Goal: Information Seeking & Learning: Learn about a topic

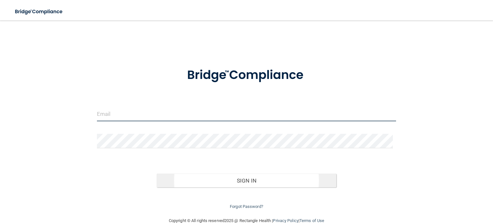
type input "[EMAIL_ADDRESS][DOMAIN_NAME]"
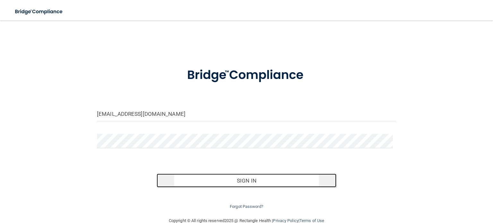
click at [272, 177] on button "Sign In" at bounding box center [245, 180] width 179 height 14
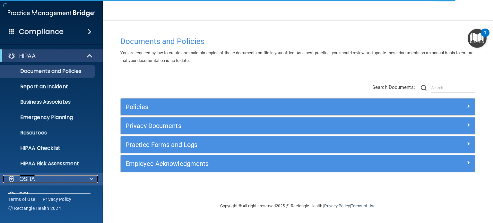
click at [22, 177] on p "OSHA" at bounding box center [27, 179] width 16 height 8
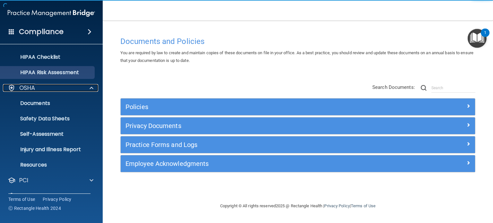
scroll to position [96, 0]
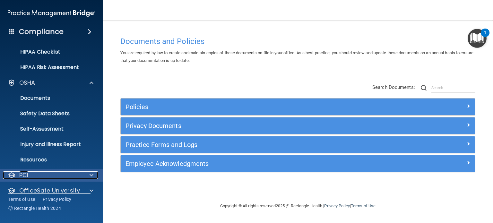
click at [91, 174] on span at bounding box center [91, 175] width 4 height 8
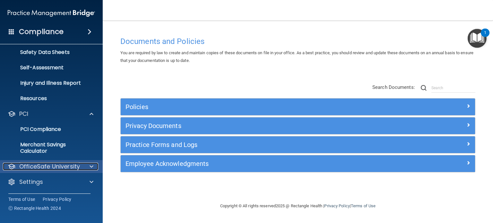
click at [94, 167] on div at bounding box center [90, 167] width 16 height 8
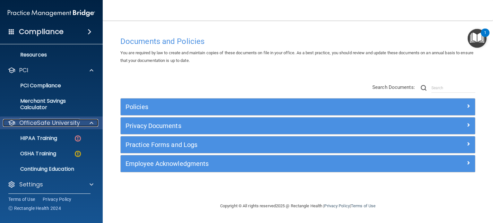
scroll to position [203, 0]
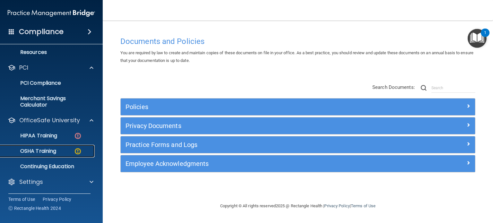
click at [49, 150] on p "OSHA Training" at bounding box center [30, 151] width 52 height 6
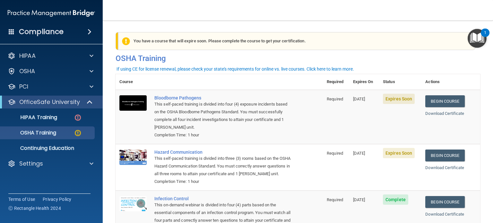
click at [395, 102] on span "Expires Soon" at bounding box center [399, 99] width 32 height 10
click at [459, 100] on link "Begin Course" at bounding box center [444, 101] width 39 height 12
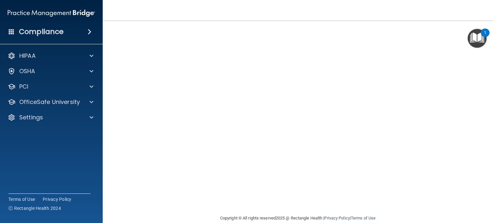
scroll to position [9, 0]
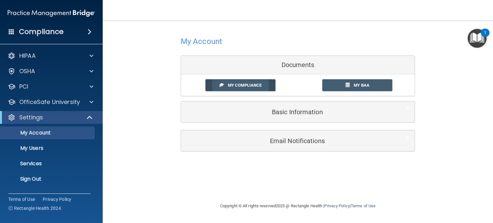
click at [253, 88] on link "My Compliance" at bounding box center [240, 85] width 70 height 12
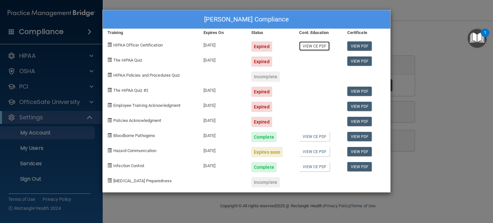
click at [309, 46] on link "View CE PDF" at bounding box center [314, 45] width 30 height 9
click at [473, 119] on div "Brané Nichols's Compliance Training Expires On Status Cont. Education Certifica…" at bounding box center [246, 111] width 493 height 223
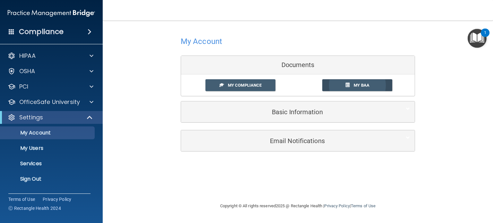
click at [359, 83] on span "My BAA" at bounding box center [361, 85] width 16 height 5
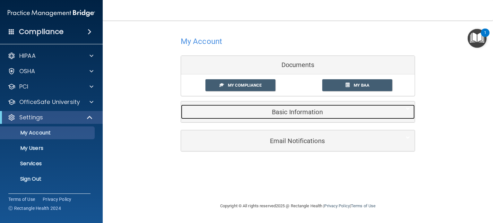
click at [308, 116] on div "Basic Information" at bounding box center [288, 112] width 214 height 14
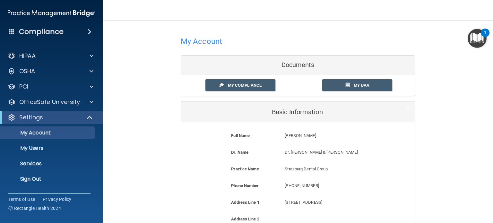
click at [135, 42] on div "My Account Documents My Compliance My Compliance My BAA Basic Information Full …" at bounding box center [297, 190] width 364 height 326
click at [31, 73] on p "OSHA" at bounding box center [27, 71] width 16 height 8
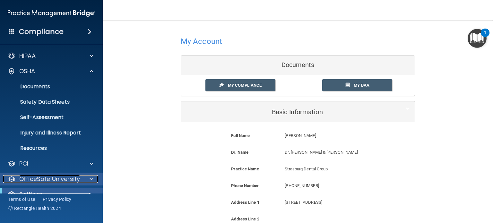
click at [48, 175] on p "OfficeSafe University" at bounding box center [49, 179] width 61 height 8
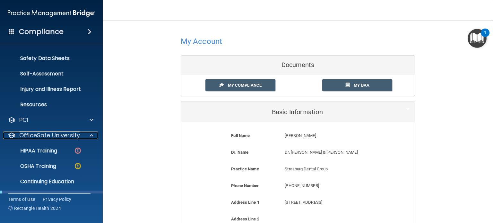
scroll to position [96, 0]
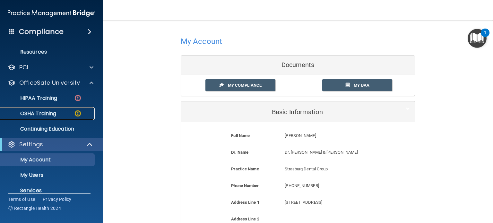
click at [58, 115] on div "OSHA Training" at bounding box center [48, 113] width 88 height 6
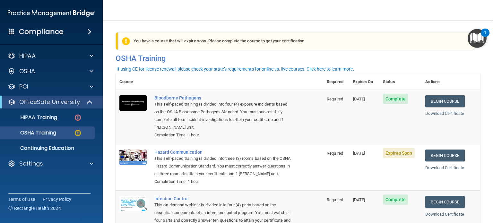
click at [394, 159] on td "Expires Soon" at bounding box center [400, 167] width 42 height 47
click at [394, 156] on span "Expires Soon" at bounding box center [399, 153] width 32 height 10
click at [428, 156] on link "Begin Course" at bounding box center [444, 155] width 39 height 12
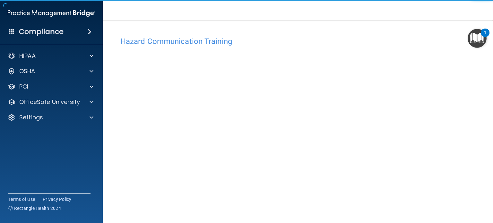
scroll to position [18, 0]
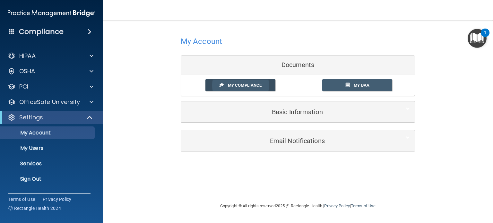
click at [263, 86] on link "My Compliance" at bounding box center [240, 85] width 70 height 12
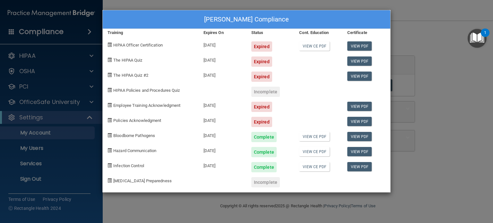
click at [439, 55] on div "Brané Nichols's Compliance Training Expires On Status Cont. Education Certifica…" at bounding box center [246, 111] width 493 height 223
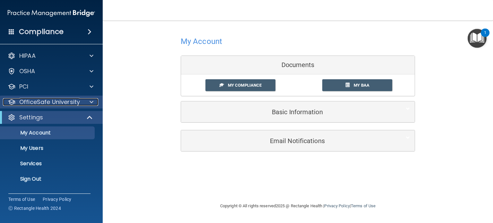
click at [36, 104] on p "OfficeSafe University" at bounding box center [49, 102] width 61 height 8
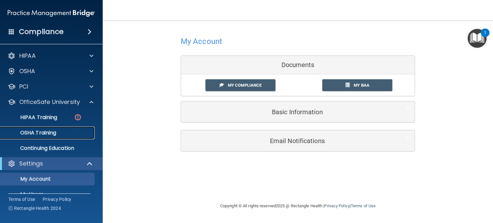
click at [35, 130] on p "OSHA Training" at bounding box center [30, 133] width 52 height 6
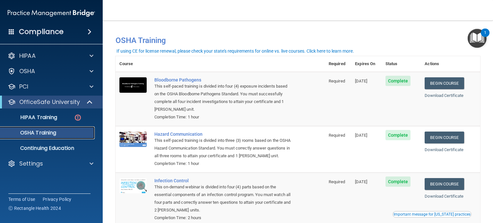
scroll to position [32, 0]
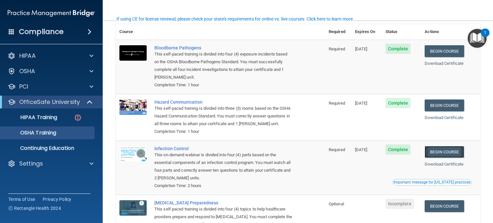
click at [435, 156] on link "Begin Course" at bounding box center [443, 152] width 39 height 12
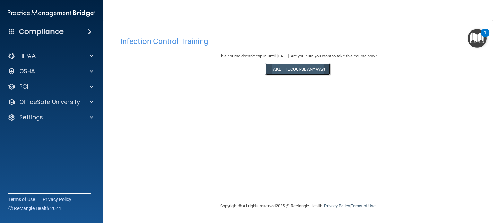
click at [293, 70] on button "Take the course anyway!" at bounding box center [297, 69] width 64 height 12
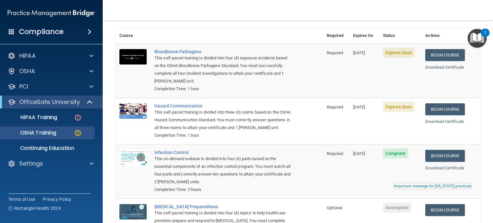
scroll to position [110, 0]
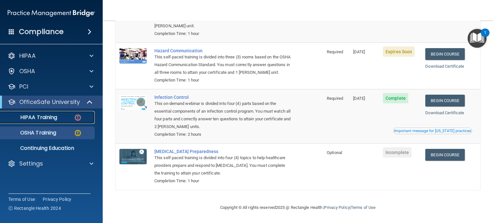
click at [58, 119] on div "HIPAA Training" at bounding box center [48, 117] width 88 height 6
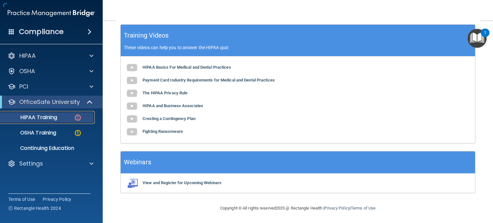
scroll to position [207, 0]
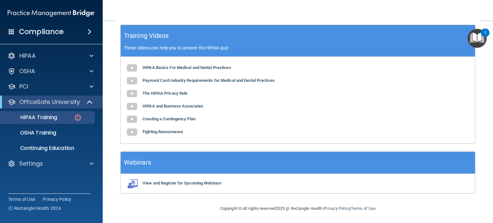
click at [206, 179] on div "View and Register for Upcoming Webinars" at bounding box center [298, 183] width 354 height 19
click at [203, 181] on b "View and Register for Upcoming Webinars" at bounding box center [181, 183] width 79 height 5
click at [155, 68] on b "HIPAA Basics For Medical and Dental Practices" at bounding box center [186, 67] width 89 height 5
click at [54, 114] on p "HIPAA Training" at bounding box center [30, 117] width 53 height 6
click at [74, 115] on img at bounding box center [78, 118] width 8 height 8
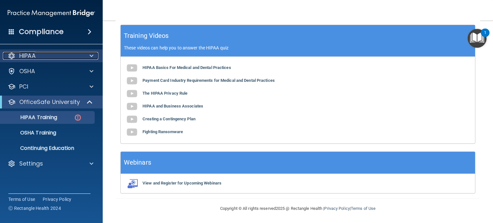
click at [36, 57] on div "HIPAA" at bounding box center [43, 56] width 80 height 8
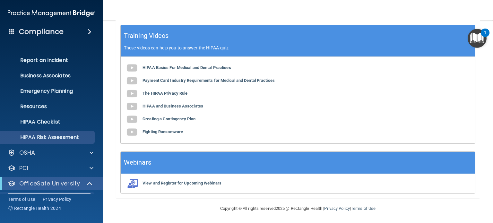
scroll to position [64, 0]
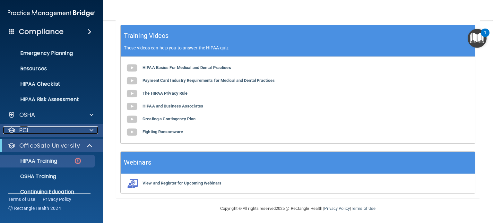
click at [92, 129] on span at bounding box center [91, 130] width 4 height 8
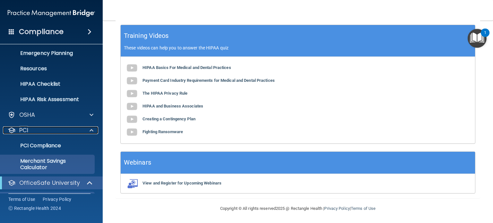
scroll to position [96, 0]
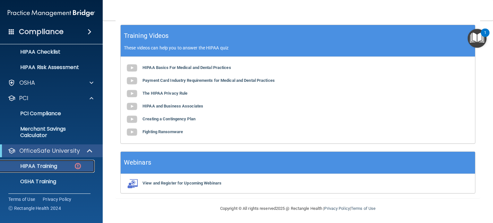
click at [42, 164] on p "HIPAA Training" at bounding box center [30, 166] width 53 height 6
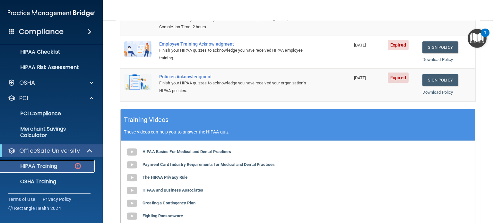
scroll to position [0, 0]
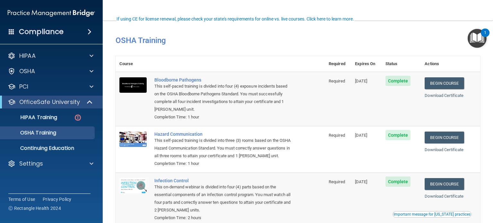
scroll to position [32, 0]
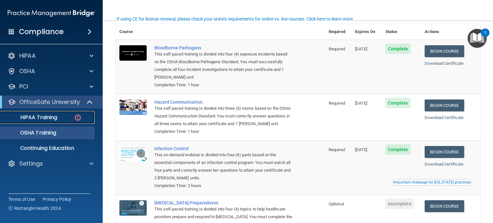
click at [50, 122] on link "HIPAA Training" at bounding box center [44, 117] width 101 height 13
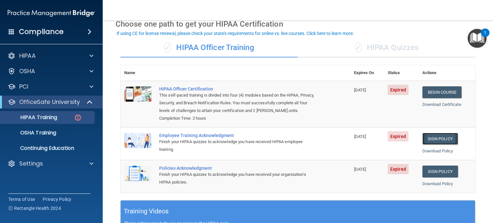
click at [428, 140] on link "Sign Policy" at bounding box center [440, 139] width 36 height 12
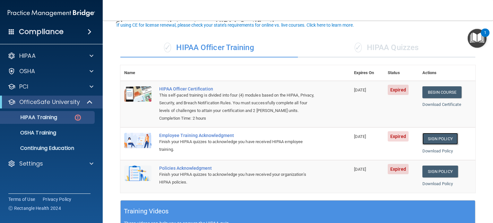
scroll to position [64, 0]
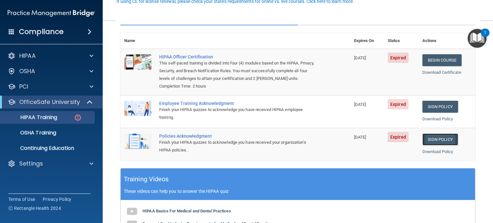
click at [436, 139] on link "Sign Policy" at bounding box center [440, 139] width 36 height 12
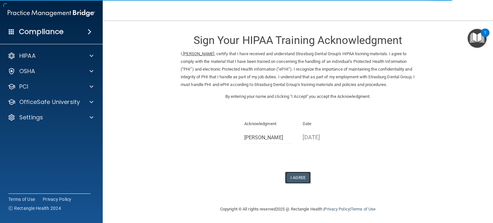
click at [302, 179] on button "I Agree" at bounding box center [298, 178] width 26 height 12
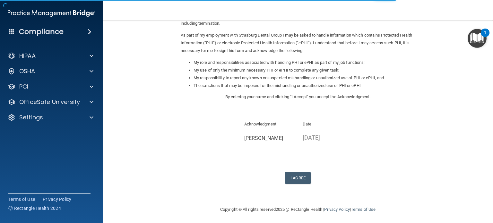
scroll to position [71, 0]
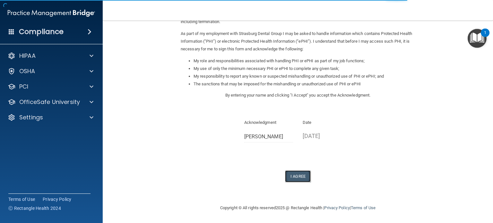
click at [303, 175] on button "I Agree" at bounding box center [298, 176] width 26 height 12
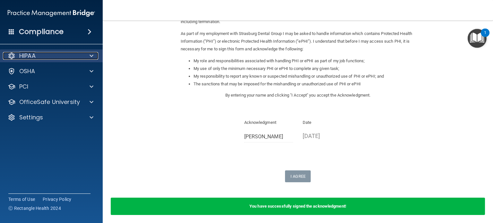
click at [30, 55] on p "HIPAA" at bounding box center [27, 56] width 16 height 8
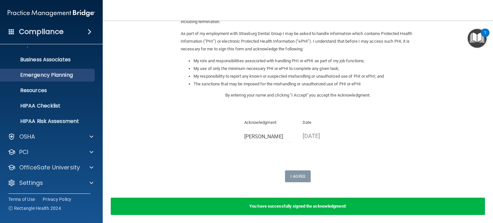
scroll to position [43, 0]
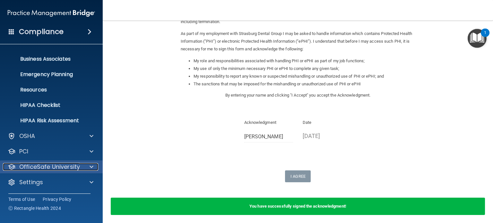
click at [55, 164] on p "OfficeSafe University" at bounding box center [49, 167] width 61 height 8
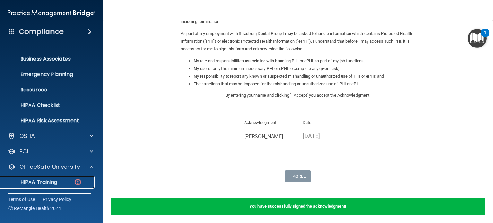
click at [56, 183] on p "HIPAA Training" at bounding box center [30, 182] width 53 height 6
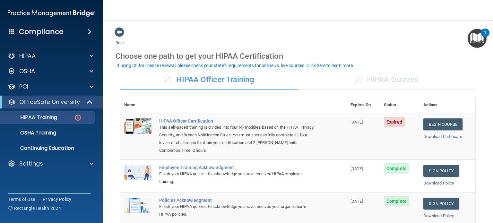
click at [422, 75] on div "✓ HIPAA Quizzes" at bounding box center [386, 79] width 177 height 19
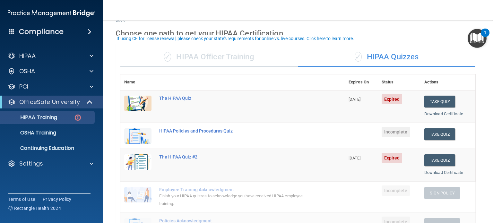
scroll to position [32, 0]
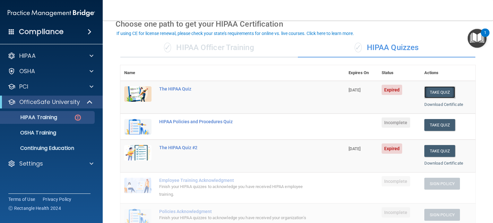
click at [438, 93] on button "Take Quiz" at bounding box center [439, 92] width 31 height 12
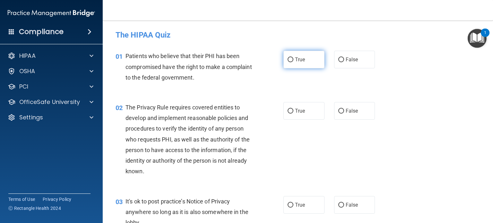
click at [287, 58] on input "True" at bounding box center [290, 59] width 6 height 5
radio input "true"
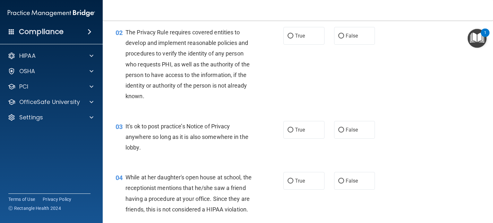
scroll to position [64, 0]
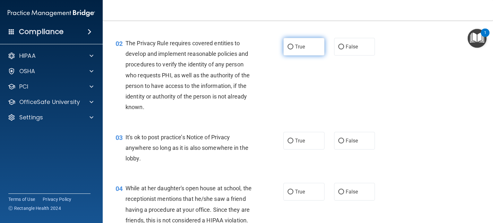
click at [287, 50] on label "True" at bounding box center [303, 47] width 41 height 18
click at [287, 49] on input "True" at bounding box center [290, 47] width 6 height 5
radio input "true"
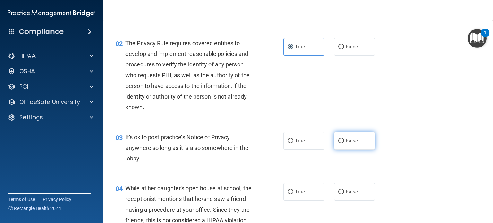
click at [339, 141] on input "False" at bounding box center [341, 141] width 6 height 5
radio input "true"
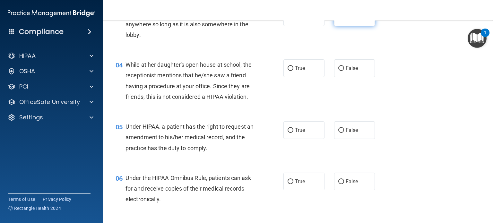
scroll to position [192, 0]
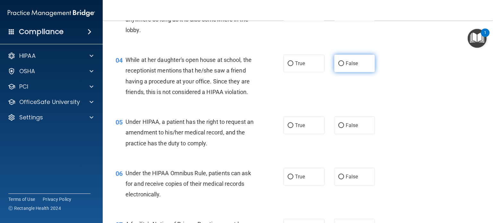
click at [338, 65] on input "False" at bounding box center [341, 63] width 6 height 5
radio input "true"
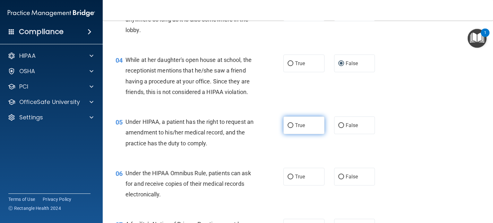
click at [287, 128] on input "True" at bounding box center [290, 125] width 6 height 5
radio input "true"
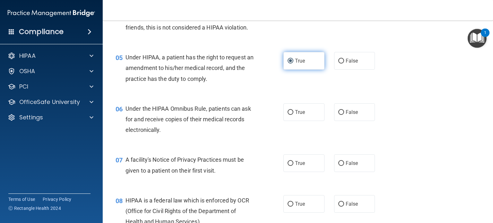
scroll to position [289, 0]
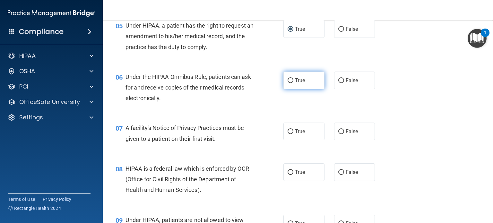
click at [287, 83] on input "True" at bounding box center [290, 80] width 6 height 5
radio input "true"
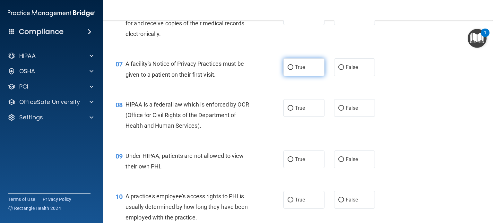
click at [287, 70] on input "True" at bounding box center [290, 67] width 6 height 5
radio input "true"
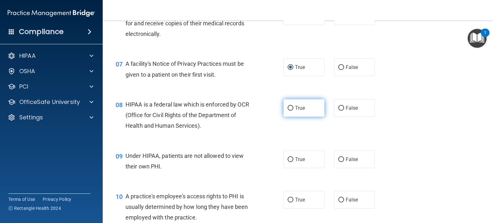
click at [295, 111] on span "True" at bounding box center [300, 108] width 10 height 6
click at [292, 111] on input "True" at bounding box center [290, 108] width 6 height 5
radio input "true"
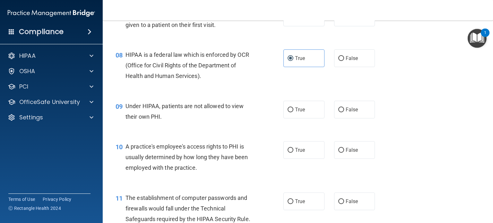
scroll to position [417, 0]
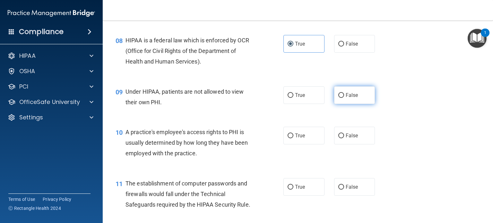
click at [338, 98] on input "False" at bounding box center [341, 95] width 6 height 5
radio input "true"
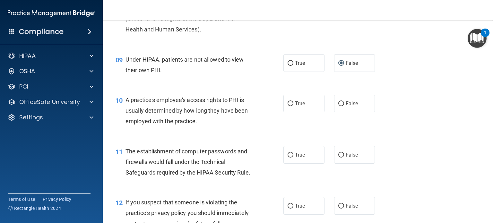
scroll to position [481, 0]
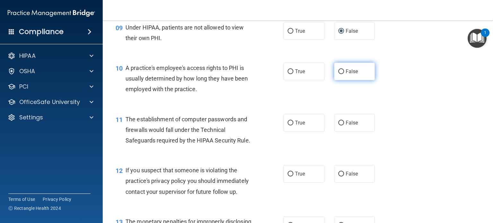
click at [338, 74] on input "False" at bounding box center [341, 71] width 6 height 5
radio input "true"
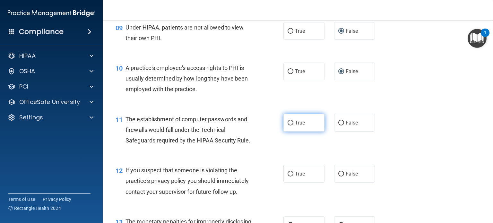
click at [288, 125] on input "True" at bounding box center [290, 123] width 6 height 5
radio input "true"
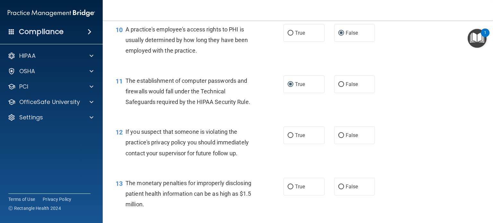
scroll to position [577, 0]
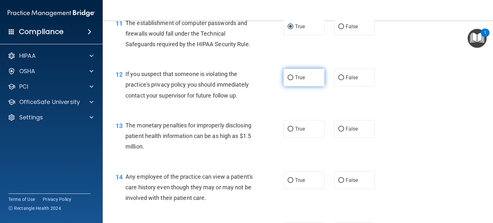
click at [288, 80] on input "True" at bounding box center [290, 77] width 6 height 5
radio input "true"
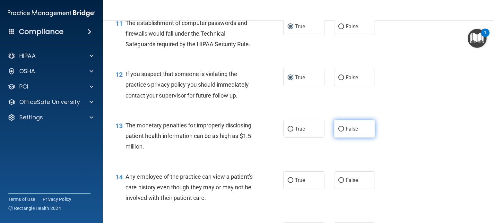
click at [338, 131] on input "False" at bounding box center [341, 129] width 6 height 5
radio input "true"
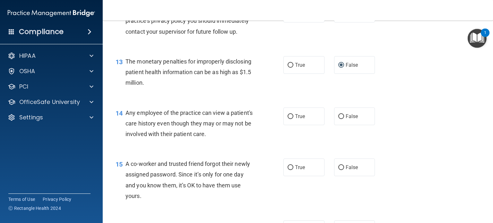
scroll to position [641, 0]
click at [350, 119] on span "False" at bounding box center [351, 116] width 13 height 6
click at [344, 119] on input "False" at bounding box center [341, 116] width 6 height 5
radio input "true"
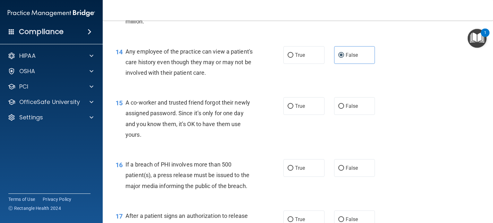
scroll to position [706, 0]
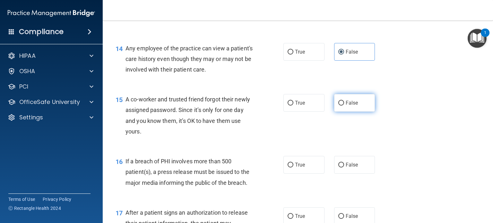
click at [341, 112] on label "False" at bounding box center [354, 103] width 41 height 18
click at [341, 106] on input "False" at bounding box center [341, 103] width 6 height 5
radio input "true"
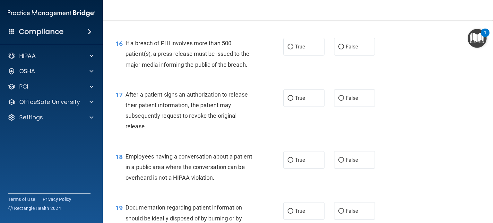
scroll to position [834, 0]
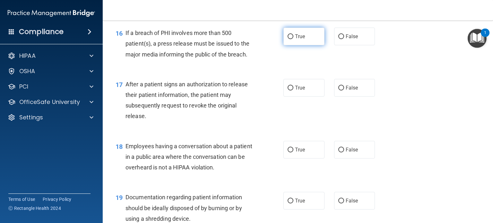
click at [288, 39] on input "True" at bounding box center [290, 36] width 6 height 5
radio input "true"
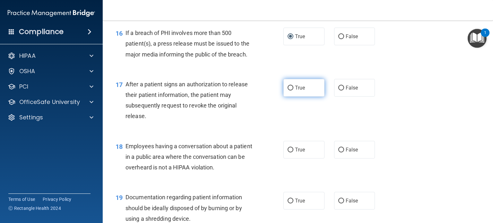
click at [283, 97] on label "True" at bounding box center [303, 88] width 41 height 18
click at [287, 90] on input "True" at bounding box center [290, 88] width 6 height 5
radio input "true"
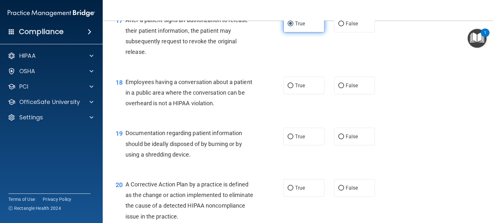
scroll to position [930, 0]
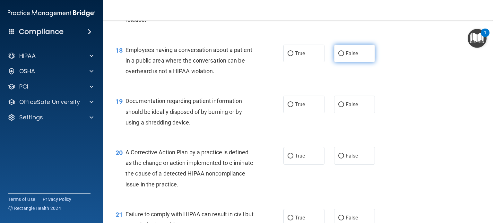
click at [338, 56] on input "False" at bounding box center [341, 53] width 6 height 5
radio input "true"
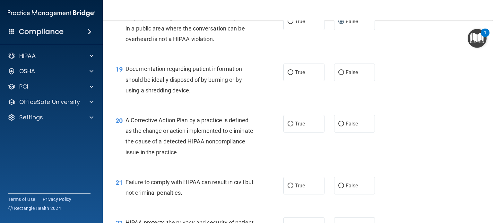
scroll to position [994, 0]
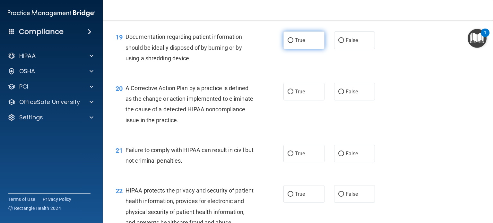
click at [295, 49] on label "True" at bounding box center [303, 40] width 41 height 18
click at [293, 43] on input "True" at bounding box center [290, 40] width 6 height 5
radio input "true"
click at [287, 94] on input "True" at bounding box center [290, 91] width 6 height 5
radio input "true"
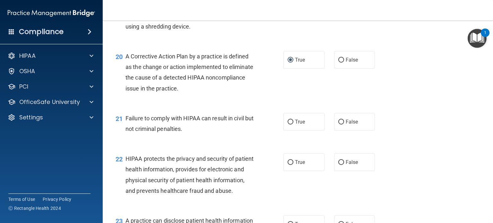
scroll to position [1058, 0]
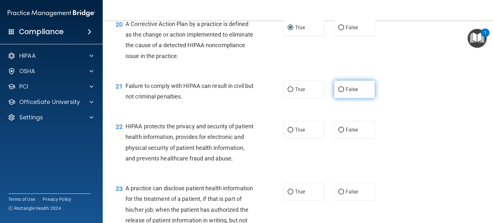
click at [338, 92] on input "False" at bounding box center [341, 89] width 6 height 5
radio input "true"
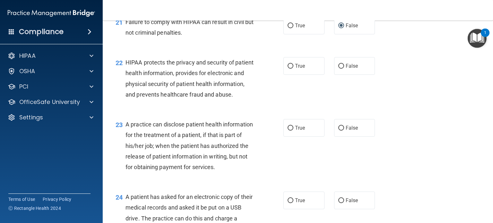
scroll to position [1122, 0]
click at [295, 69] on span "True" at bounding box center [300, 66] width 10 height 6
click at [292, 68] on input "True" at bounding box center [290, 65] width 6 height 5
radio input "true"
click at [345, 131] on span "False" at bounding box center [351, 127] width 13 height 6
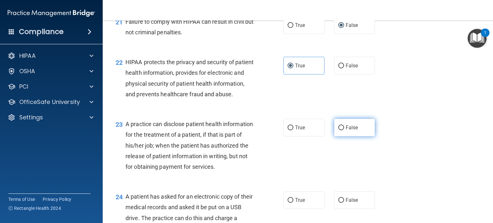
click at [344, 130] on input "False" at bounding box center [341, 127] width 6 height 5
radio input "true"
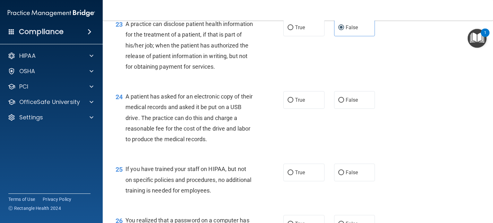
scroll to position [1251, 0]
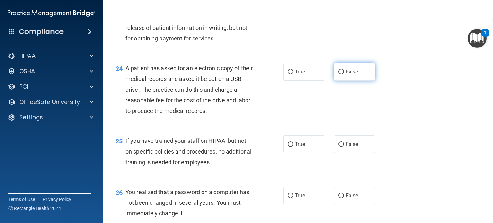
click at [338, 74] on input "False" at bounding box center [341, 72] width 6 height 5
radio input "true"
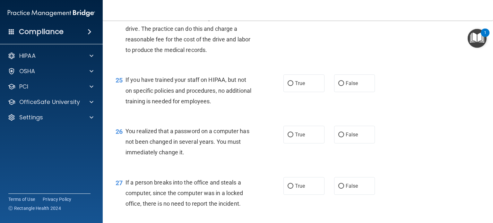
scroll to position [1315, 0]
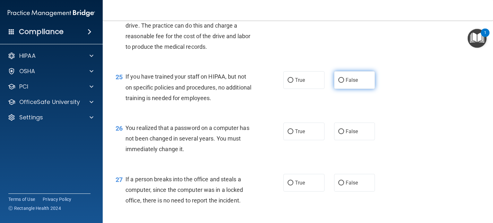
click at [338, 83] on input "False" at bounding box center [341, 80] width 6 height 5
radio input "true"
click at [290, 140] on label "True" at bounding box center [303, 132] width 41 height 18
click at [290, 134] on input "True" at bounding box center [290, 131] width 6 height 5
radio input "true"
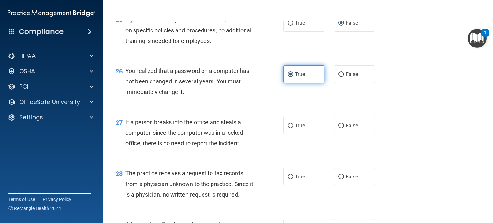
scroll to position [1379, 0]
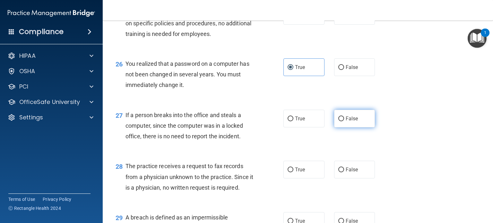
click at [339, 121] on input "False" at bounding box center [341, 118] width 6 height 5
radio input "true"
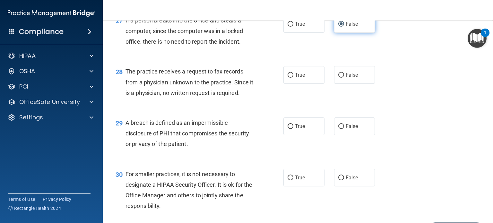
scroll to position [1475, 0]
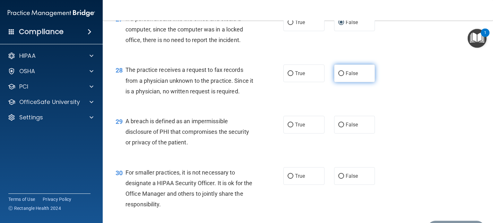
click at [338, 76] on input "False" at bounding box center [341, 73] width 6 height 5
radio input "true"
click at [280, 151] on div "29 A breach is defined as an impermissible disclosure of PHI that compromises t…" at bounding box center [199, 133] width 187 height 35
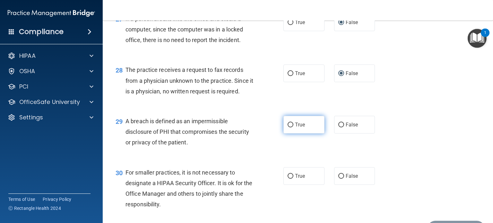
click at [287, 127] on input "True" at bounding box center [290, 125] width 6 height 5
radio input "true"
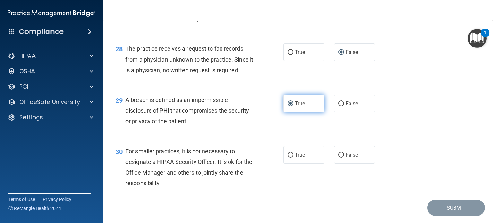
scroll to position [1507, 0]
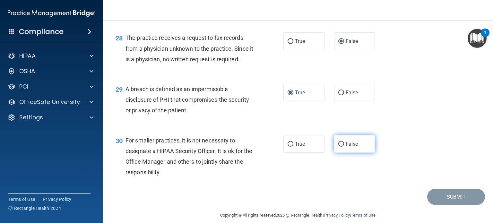
click at [345, 147] on span "False" at bounding box center [351, 144] width 13 height 6
click at [343, 147] on input "False" at bounding box center [341, 144] width 6 height 5
radio input "true"
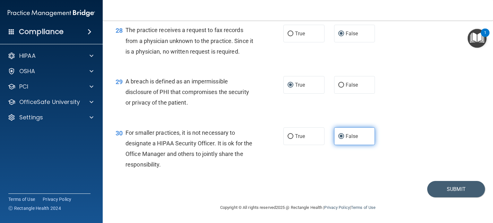
scroll to position [1547, 0]
click at [435, 190] on button "Submit" at bounding box center [456, 189] width 58 height 16
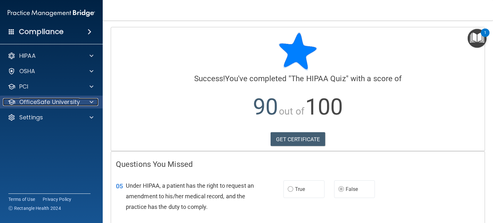
click at [39, 103] on p "OfficeSafe University" at bounding box center [49, 102] width 61 height 8
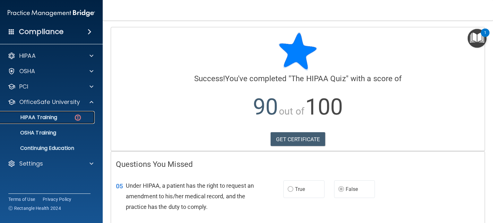
click at [39, 116] on p "HIPAA Training" at bounding box center [30, 117] width 53 height 6
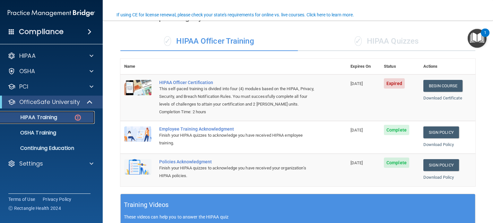
scroll to position [23, 0]
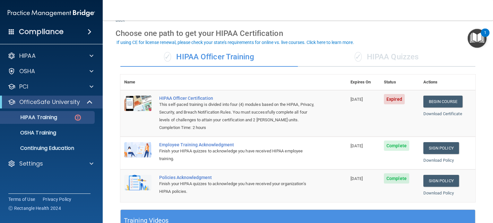
click at [387, 58] on div "✓ HIPAA Quizzes" at bounding box center [386, 56] width 177 height 19
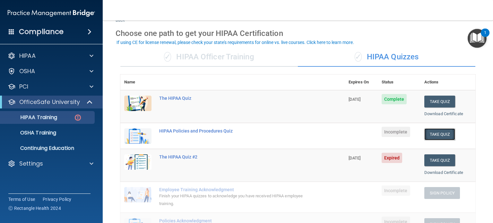
click at [432, 131] on button "Take Quiz" at bounding box center [439, 134] width 31 height 12
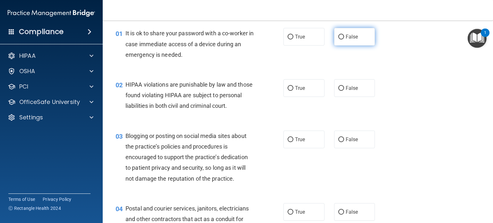
click at [338, 38] on input "False" at bounding box center [341, 37] width 6 height 5
radio input "true"
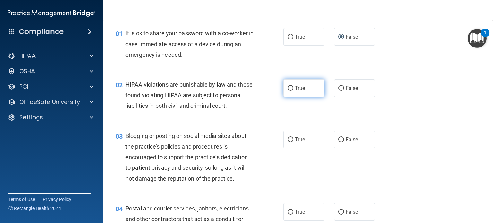
click at [292, 91] on label "True" at bounding box center [303, 88] width 41 height 18
click at [292, 91] on input "True" at bounding box center [290, 88] width 6 height 5
radio input "true"
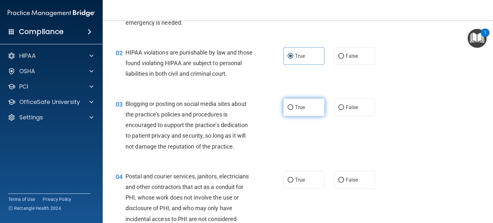
click at [284, 116] on label "True" at bounding box center [303, 107] width 41 height 18
click at [287, 110] on input "True" at bounding box center [290, 107] width 6 height 5
radio input "true"
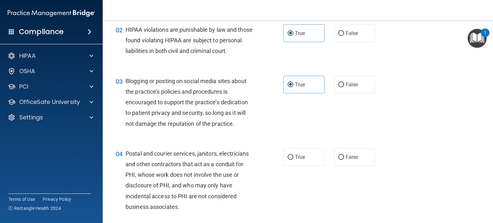
scroll to position [87, 0]
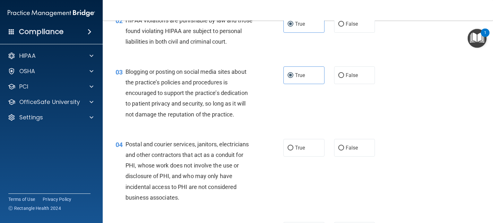
drag, startPoint x: 339, startPoint y: 153, endPoint x: 328, endPoint y: 155, distance: 10.3
click at [336, 154] on label "False" at bounding box center [354, 148] width 41 height 18
click at [338, 150] on input "False" at bounding box center [341, 148] width 6 height 5
radio input "true"
click at [287, 150] on input "True" at bounding box center [290, 148] width 6 height 5
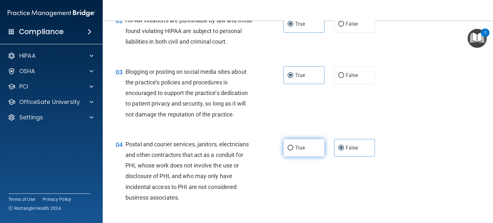
radio input "true"
radio input "false"
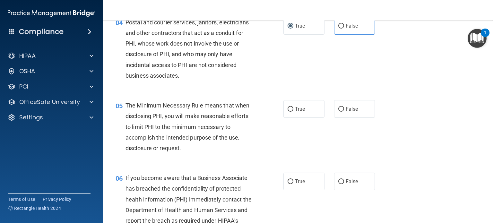
scroll to position [215, 0]
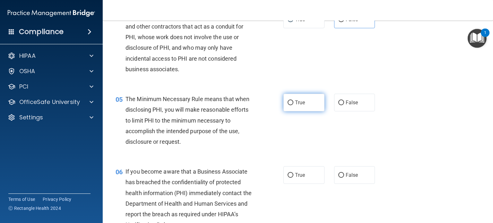
click at [283, 111] on label "True" at bounding box center [303, 103] width 41 height 18
click at [287, 105] on input "True" at bounding box center [290, 102] width 6 height 5
radio input "true"
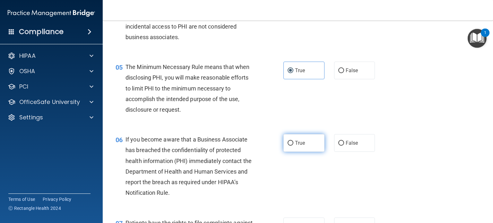
click at [288, 152] on label "True" at bounding box center [303, 143] width 41 height 18
click at [288, 146] on input "True" at bounding box center [290, 143] width 6 height 5
radio input "true"
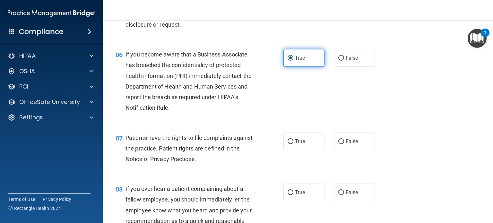
scroll to position [343, 0]
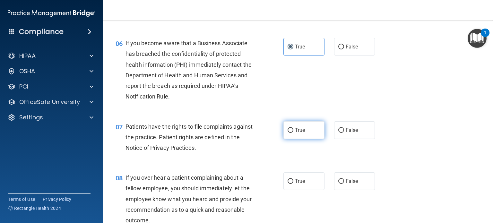
click at [287, 133] on input "True" at bounding box center [290, 130] width 6 height 5
radio input "true"
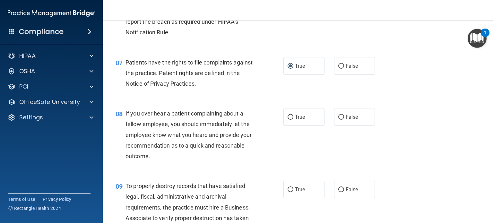
scroll to position [440, 0]
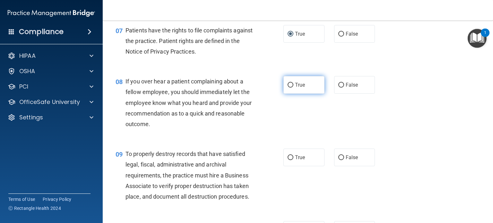
click at [294, 94] on label "True" at bounding box center [303, 85] width 41 height 18
click at [293, 88] on input "True" at bounding box center [290, 85] width 6 height 5
radio input "true"
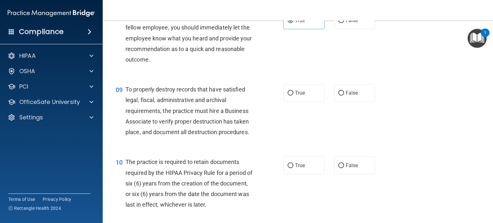
scroll to position [536, 0]
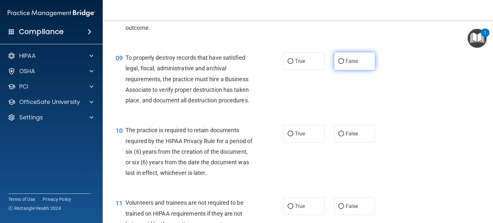
click at [339, 64] on input "False" at bounding box center [341, 61] width 6 height 5
radio input "true"
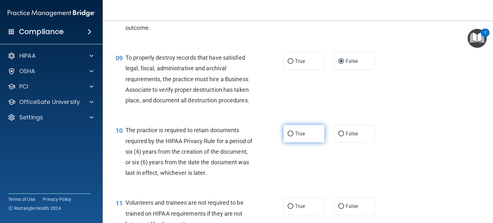
click at [287, 136] on input "True" at bounding box center [290, 133] width 6 height 5
radio input "true"
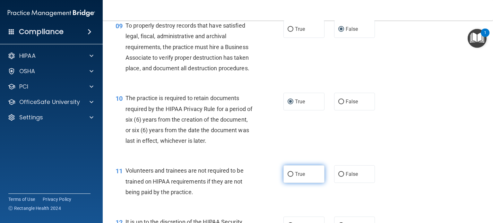
click at [300, 183] on label "True" at bounding box center [303, 174] width 41 height 18
click at [293, 177] on input "True" at bounding box center [290, 174] width 6 height 5
radio input "true"
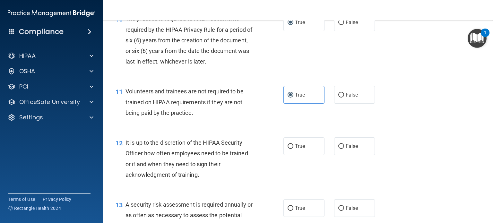
scroll to position [664, 0]
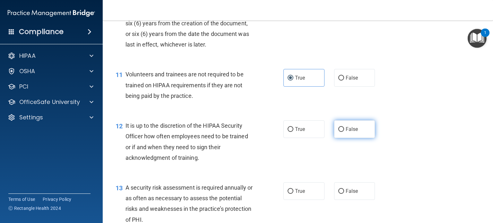
click at [341, 138] on label "False" at bounding box center [354, 129] width 41 height 18
click at [341, 132] on input "False" at bounding box center [341, 129] width 6 height 5
radio input "true"
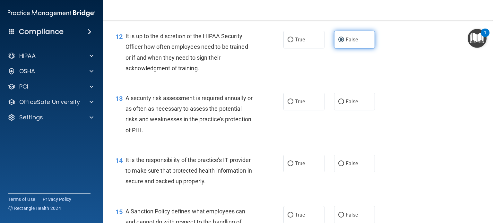
scroll to position [760, 0]
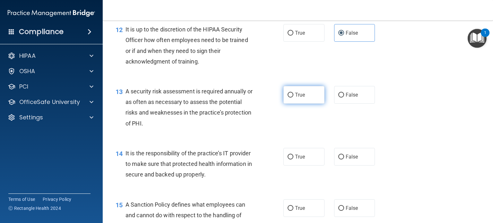
click at [295, 101] on label "True" at bounding box center [303, 95] width 41 height 18
click at [293, 97] on input "True" at bounding box center [290, 95] width 6 height 5
radio input "true"
click at [345, 160] on span "False" at bounding box center [351, 157] width 13 height 6
click at [342, 159] on input "False" at bounding box center [341, 157] width 6 height 5
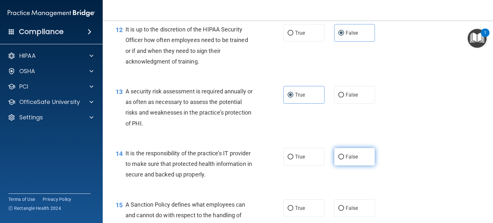
radio input "true"
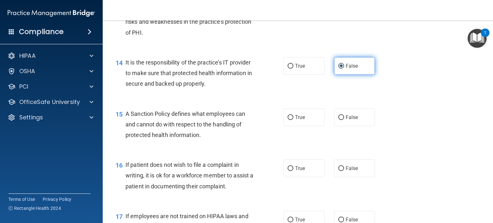
scroll to position [857, 0]
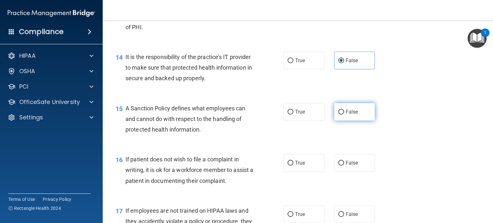
click at [343, 121] on label "False" at bounding box center [354, 112] width 41 height 18
click at [343, 114] on input "False" at bounding box center [341, 112] width 6 height 5
radio input "true"
click at [338, 165] on input "False" at bounding box center [341, 163] width 6 height 5
radio input "true"
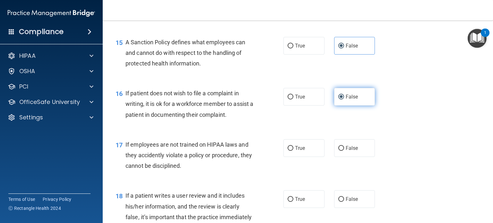
scroll to position [953, 0]
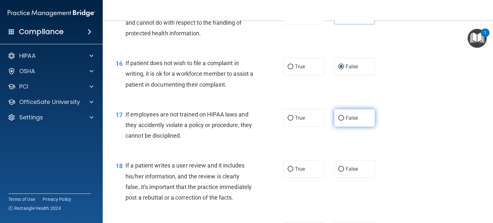
click at [338, 121] on input "False" at bounding box center [341, 118] width 6 height 5
radio input "true"
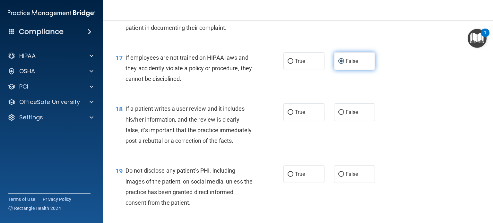
scroll to position [1017, 0]
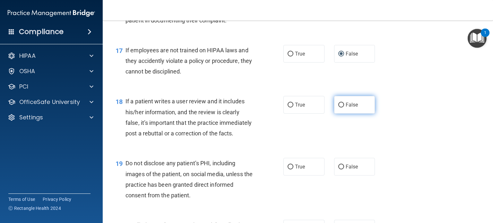
click at [340, 107] on input "False" at bounding box center [341, 105] width 6 height 5
radio input "true"
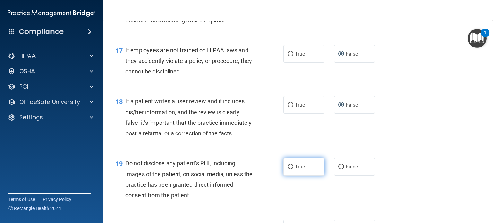
click at [288, 169] on input "True" at bounding box center [290, 167] width 6 height 5
radio input "true"
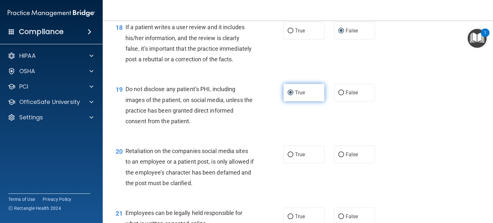
scroll to position [1177, 0]
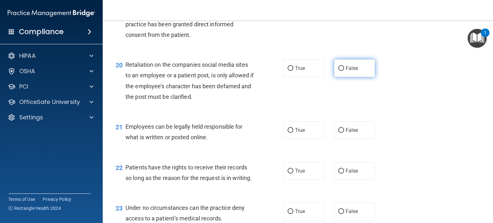
click at [345, 71] on span "False" at bounding box center [351, 68] width 13 height 6
click at [344, 71] on input "False" at bounding box center [341, 68] width 6 height 5
radio input "true"
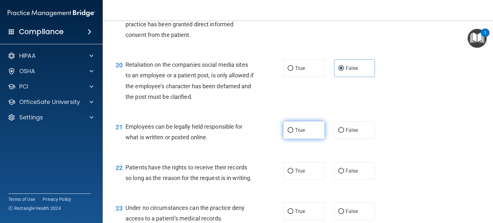
click at [289, 133] on input "True" at bounding box center [290, 130] width 6 height 5
radio input "true"
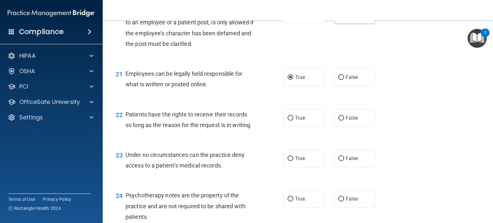
scroll to position [1241, 0]
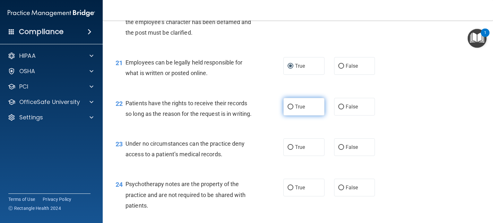
click at [300, 115] on label "True" at bounding box center [303, 107] width 41 height 18
click at [293, 109] on input "True" at bounding box center [290, 107] width 6 height 5
radio input "true"
click at [295, 150] on span "True" at bounding box center [300, 147] width 10 height 6
click at [293, 150] on input "True" at bounding box center [290, 147] width 6 height 5
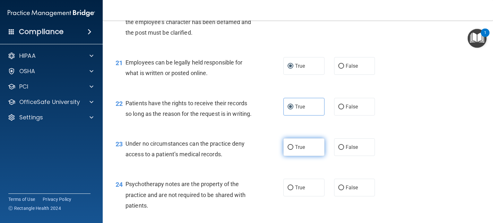
radio input "true"
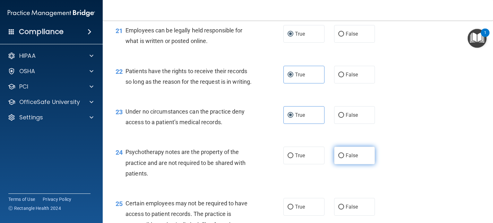
click at [339, 164] on label "False" at bounding box center [354, 156] width 41 height 18
click at [339, 158] on input "False" at bounding box center [341, 155] width 6 height 5
radio input "true"
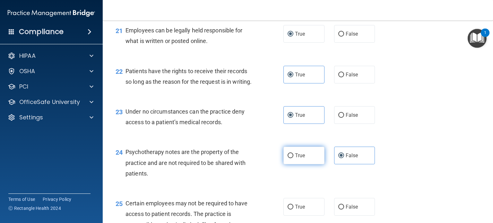
click at [305, 164] on label "True" at bounding box center [303, 156] width 41 height 18
click at [293, 158] on input "True" at bounding box center [290, 155] width 6 height 5
radio input "true"
radio input "false"
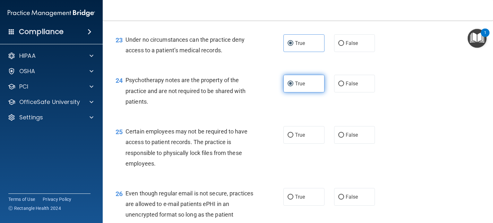
scroll to position [1370, 0]
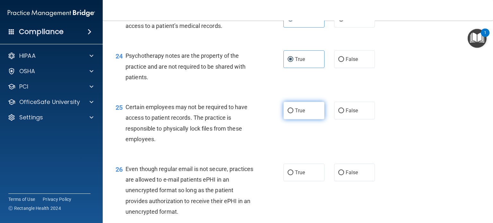
click at [295, 114] on span "True" at bounding box center [300, 110] width 10 height 6
click at [292, 113] on input "True" at bounding box center [290, 110] width 6 height 5
radio input "true"
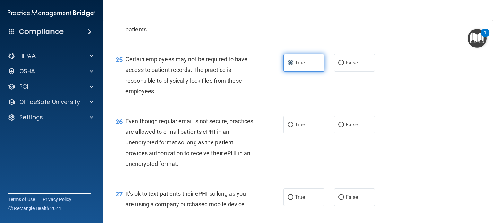
scroll to position [1434, 0]
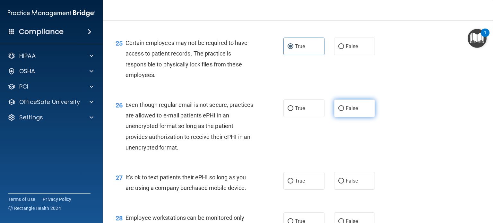
click at [348, 111] on span "False" at bounding box center [351, 108] width 13 height 6
click at [344, 111] on input "False" at bounding box center [341, 108] width 6 height 5
radio input "true"
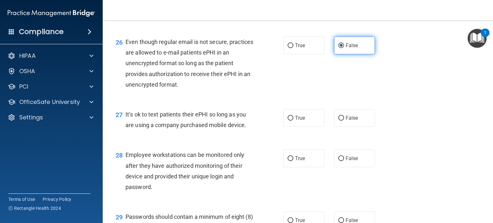
scroll to position [1498, 0]
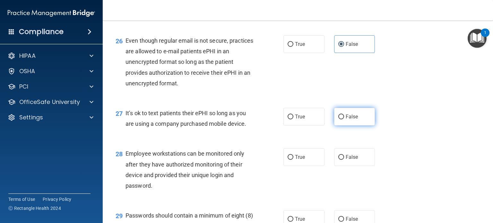
click at [341, 125] on label "False" at bounding box center [354, 117] width 41 height 18
click at [341, 119] on input "False" at bounding box center [341, 116] width 6 height 5
radio input "true"
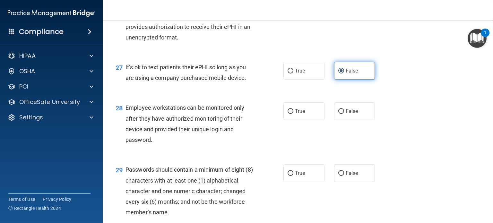
scroll to position [1562, 0]
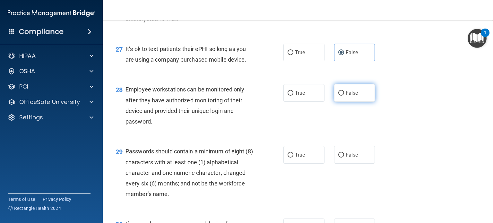
click at [340, 96] on input "False" at bounding box center [341, 93] width 6 height 5
radio input "true"
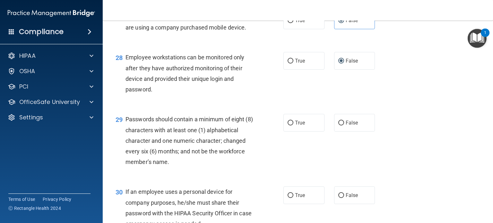
scroll to position [1626, 0]
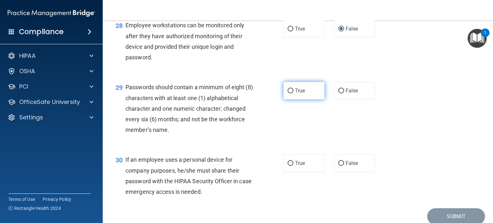
click at [295, 94] on span "True" at bounding box center [300, 91] width 10 height 6
click at [293, 93] on input "True" at bounding box center [290, 91] width 6 height 5
radio input "true"
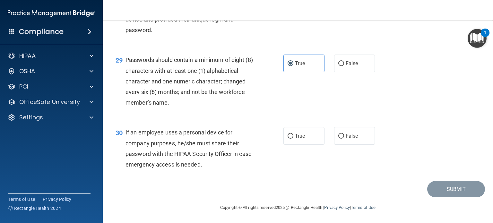
scroll to position [1686, 0]
click at [340, 133] on label "False" at bounding box center [354, 136] width 41 height 18
click at [340, 134] on input "False" at bounding box center [341, 136] width 6 height 5
radio input "true"
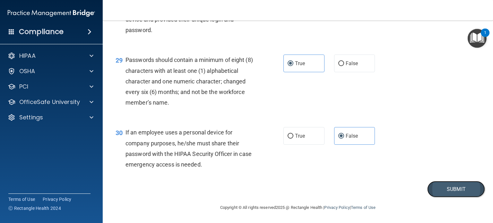
click at [455, 187] on button "Submit" at bounding box center [456, 189] width 58 height 16
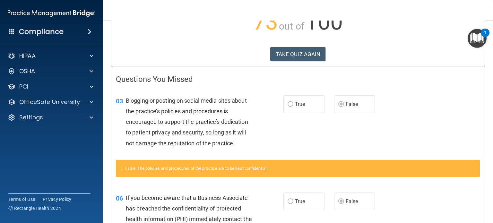
scroll to position [96, 0]
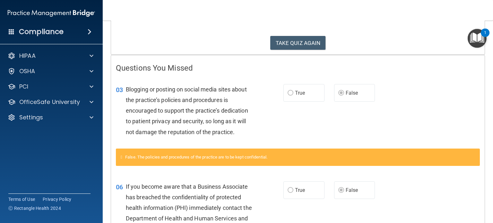
click at [126, 39] on div "TAKE QUIZ AGAIN" at bounding box center [298, 43] width 364 height 14
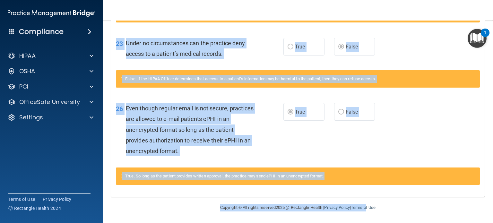
scroll to position [638, 0]
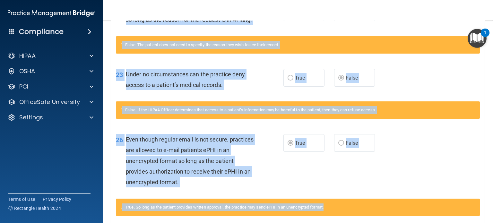
drag, startPoint x: 113, startPoint y: 24, endPoint x: 367, endPoint y: 211, distance: 315.5
click at [306, 175] on div "26 Even though regular email is not secure, practices are allowed to e-mail pat…" at bounding box center [297, 162] width 373 height 72
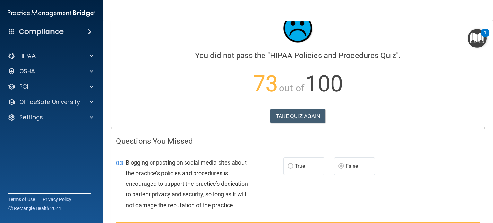
scroll to position [0, 0]
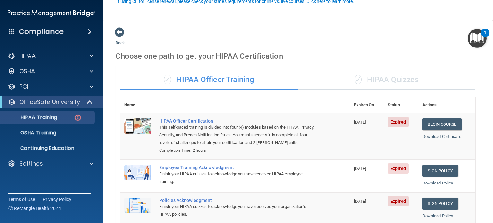
scroll to position [64, 0]
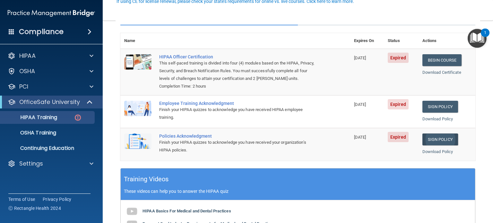
click at [438, 142] on link "Sign Policy" at bounding box center [440, 139] width 36 height 12
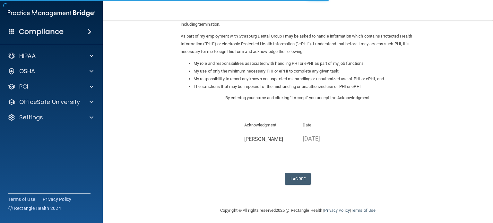
scroll to position [71, 0]
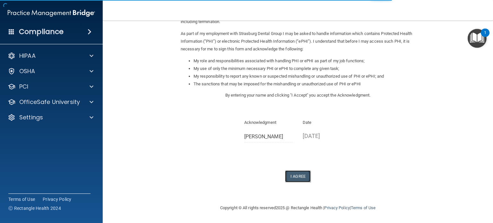
click at [302, 175] on button "I Agree" at bounding box center [298, 176] width 26 height 12
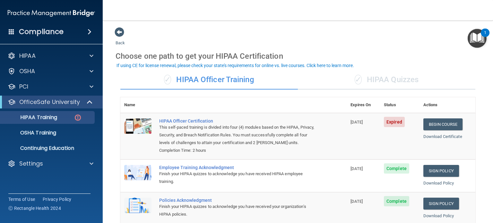
click at [387, 82] on div "✓ HIPAA Quizzes" at bounding box center [386, 79] width 177 height 19
